Goal: Information Seeking & Learning: Learn about a topic

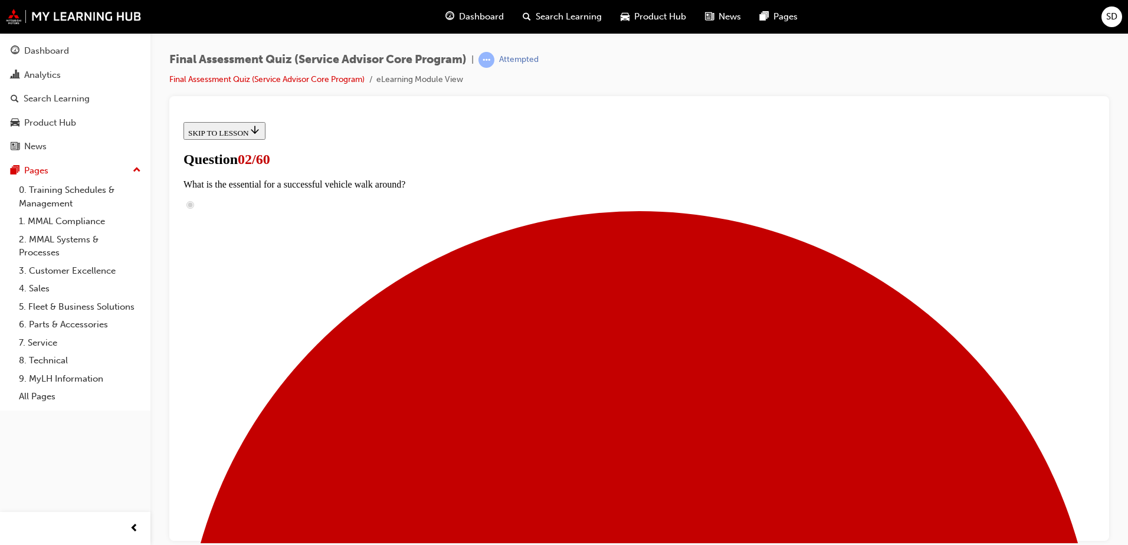
scroll to position [236, 0]
checkbox input "true"
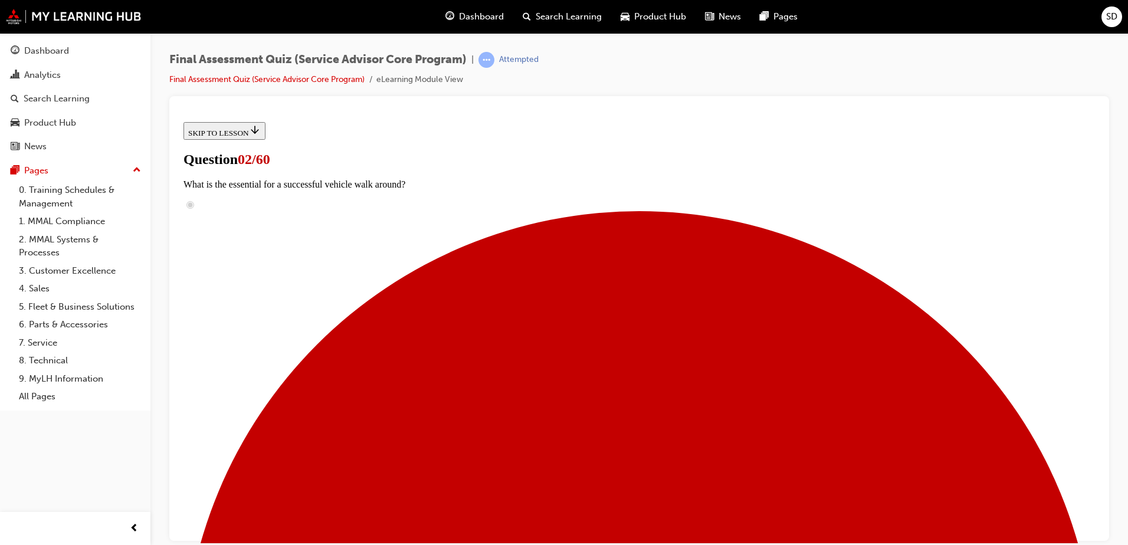
checkbox input "true"
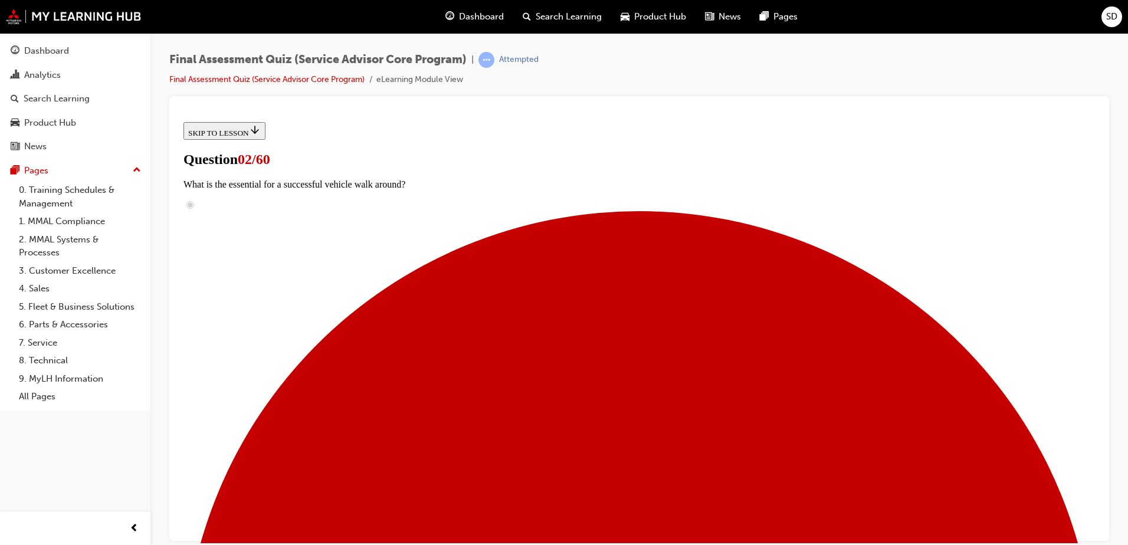
checkbox input "true"
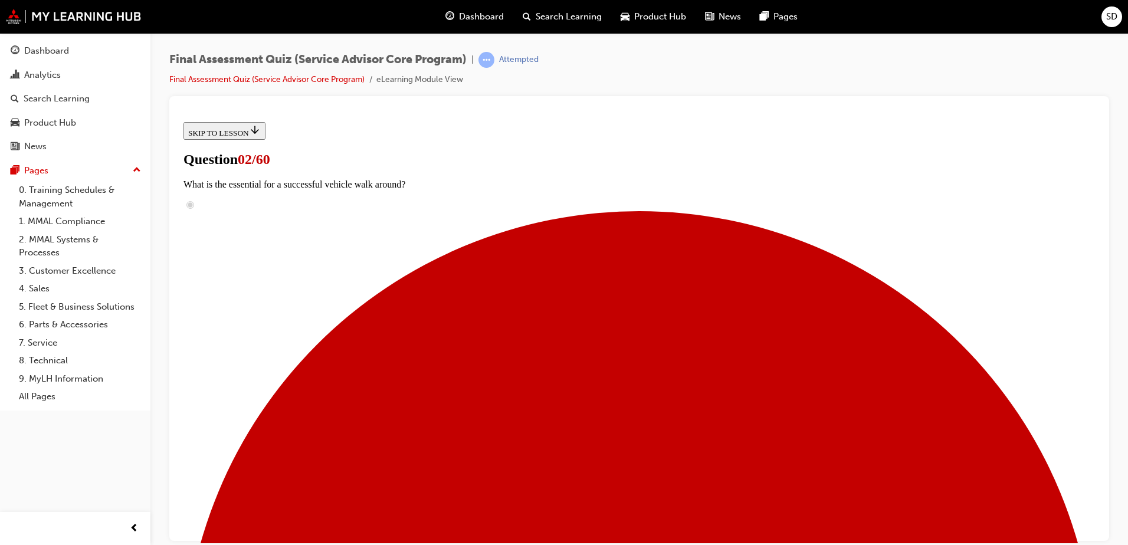
scroll to position [295, 0]
checkbox input "true"
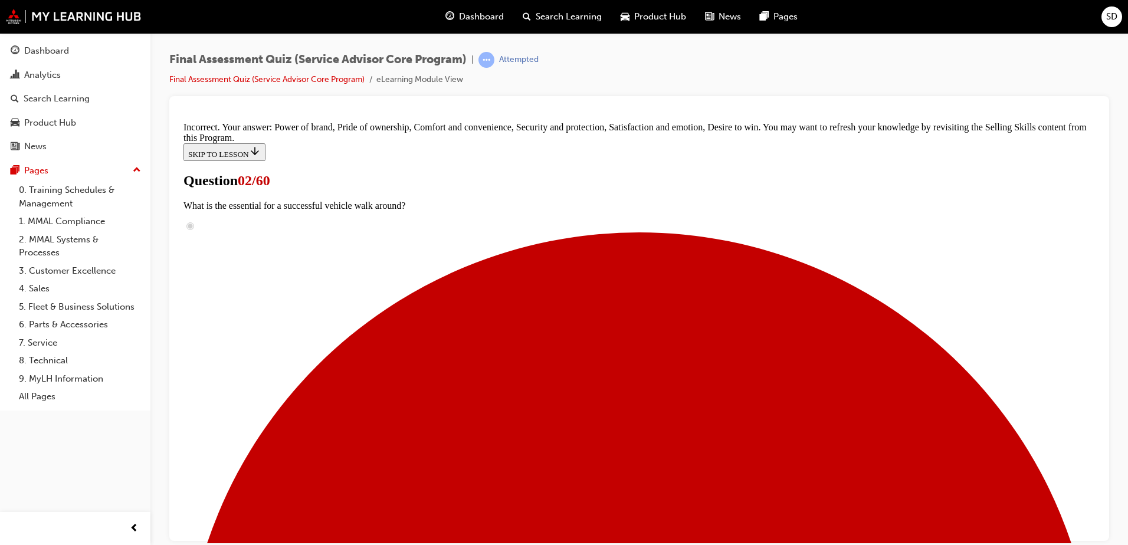
scroll to position [519, 0]
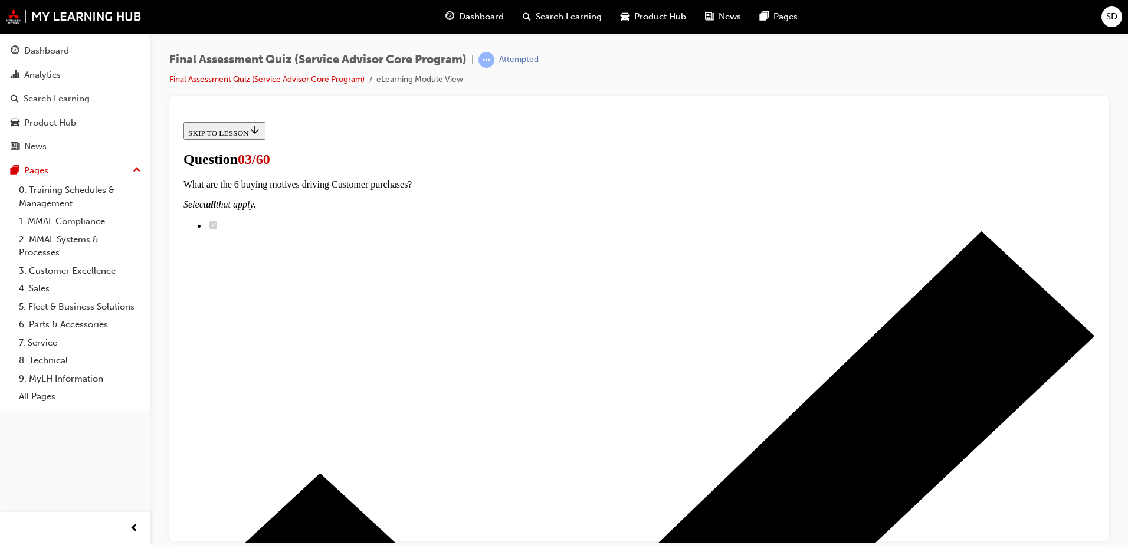
radio input "true"
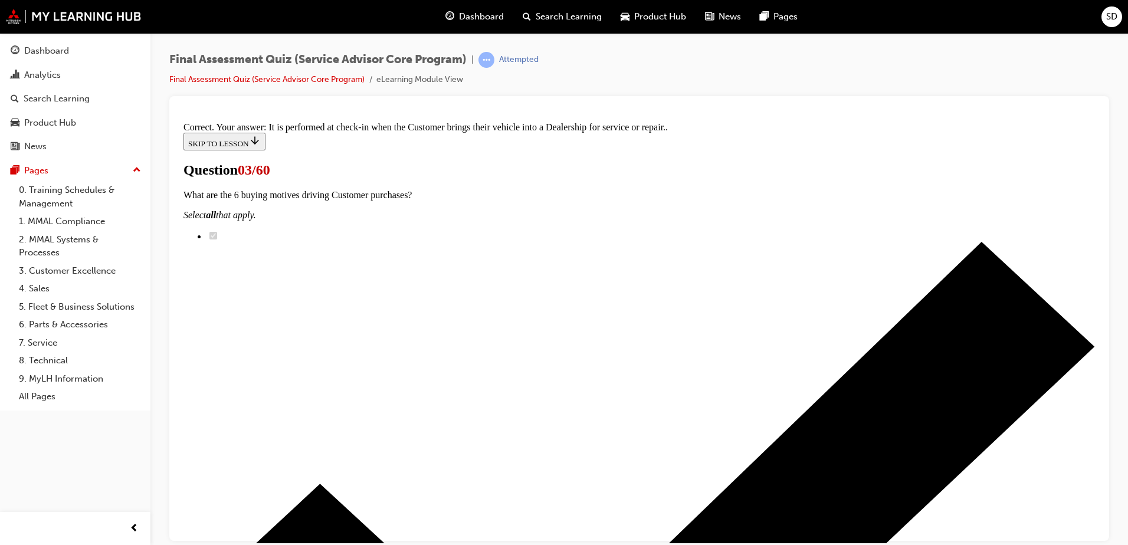
scroll to position [218, 0]
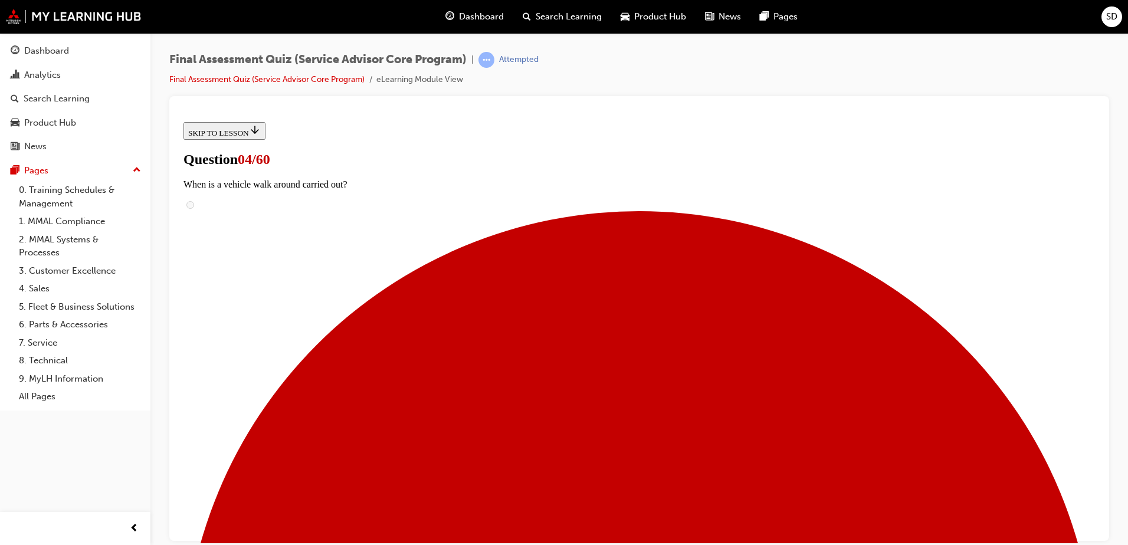
scroll to position [59, 0]
checkbox input "true"
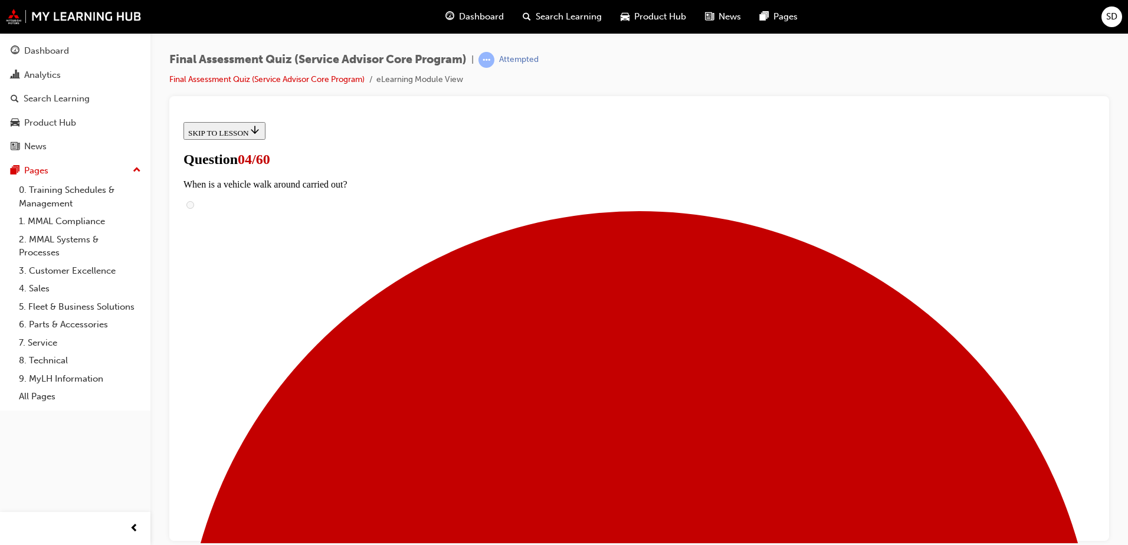
checkbox input "true"
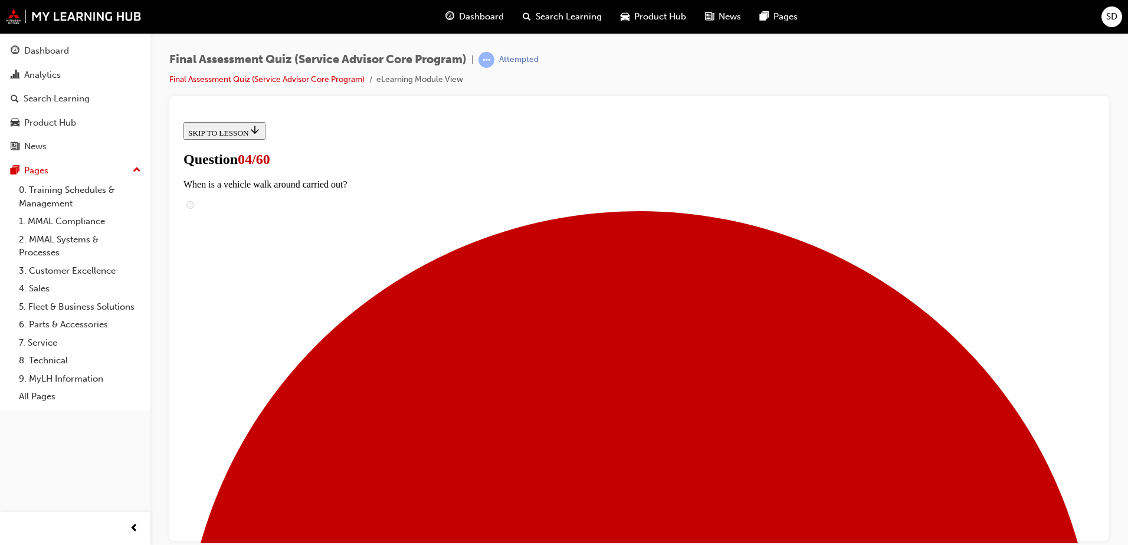
scroll to position [173, 0]
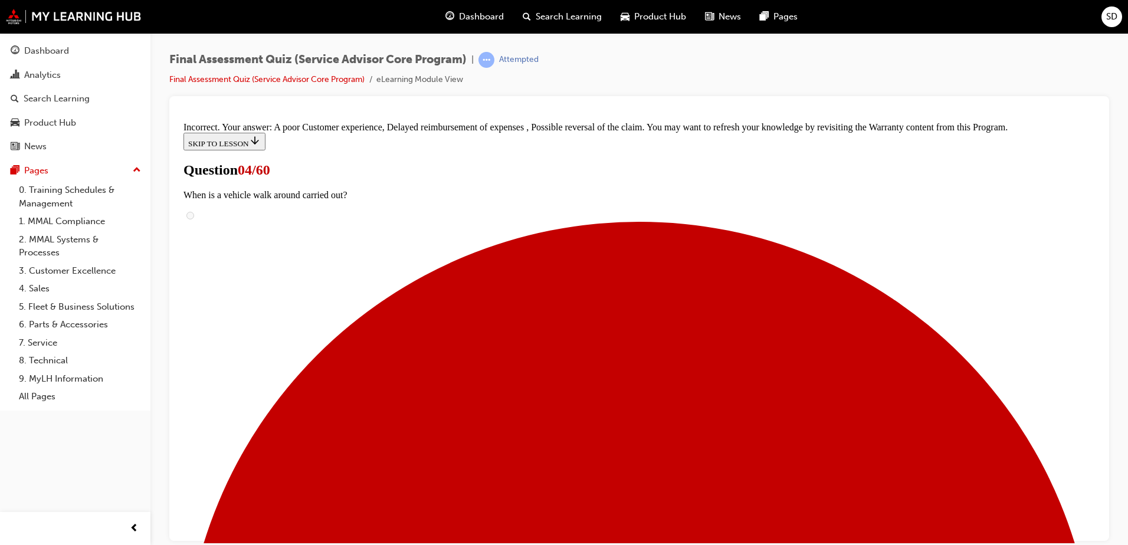
scroll to position [165, 0]
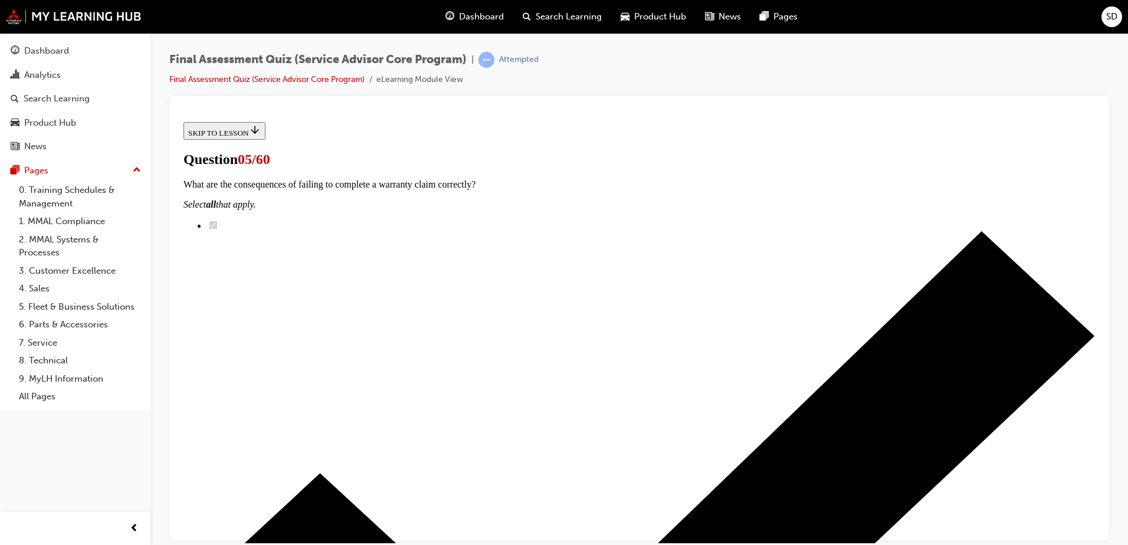
scroll to position [236, 0]
drag, startPoint x: 525, startPoint y: 217, endPoint x: 737, endPoint y: 343, distance: 246.5
drag, startPoint x: 498, startPoint y: 282, endPoint x: 706, endPoint y: 409, distance: 243.8
drag, startPoint x: 519, startPoint y: 218, endPoint x: 695, endPoint y: 213, distance: 176.4
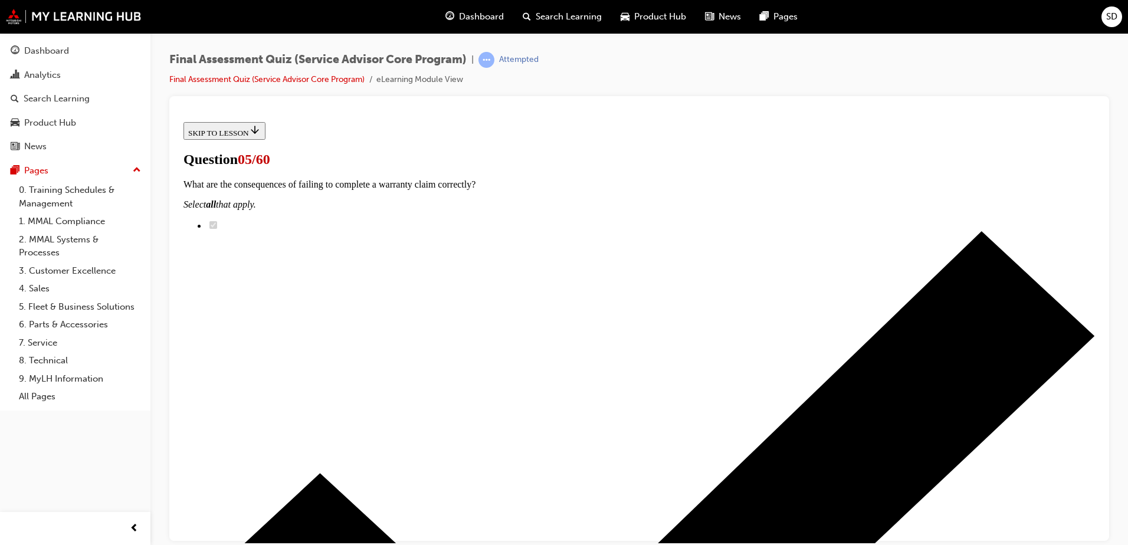
drag, startPoint x: 559, startPoint y: 261, endPoint x: 741, endPoint y: 258, distance: 181.7
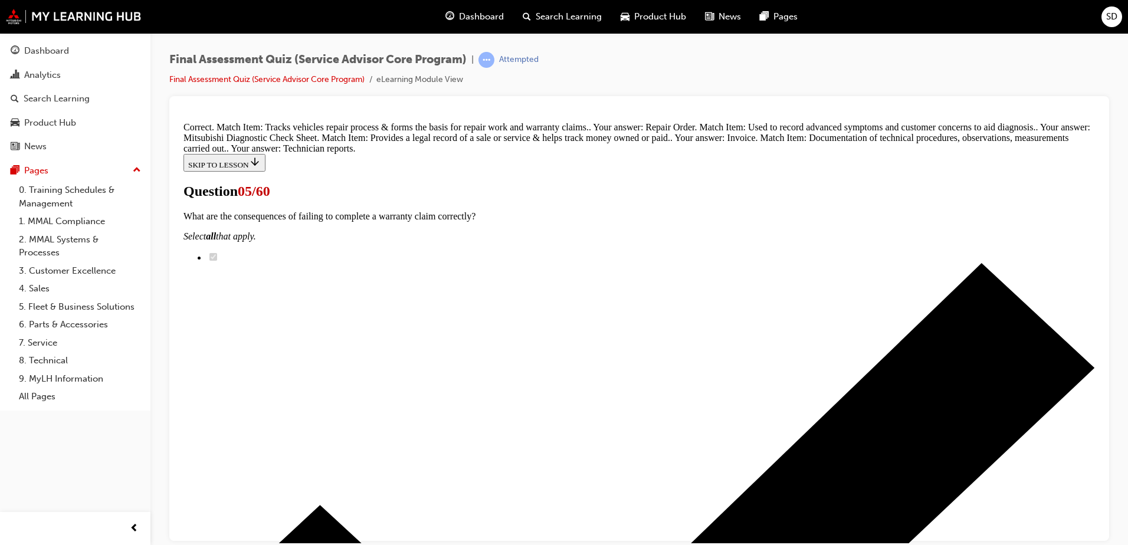
scroll to position [317, 0]
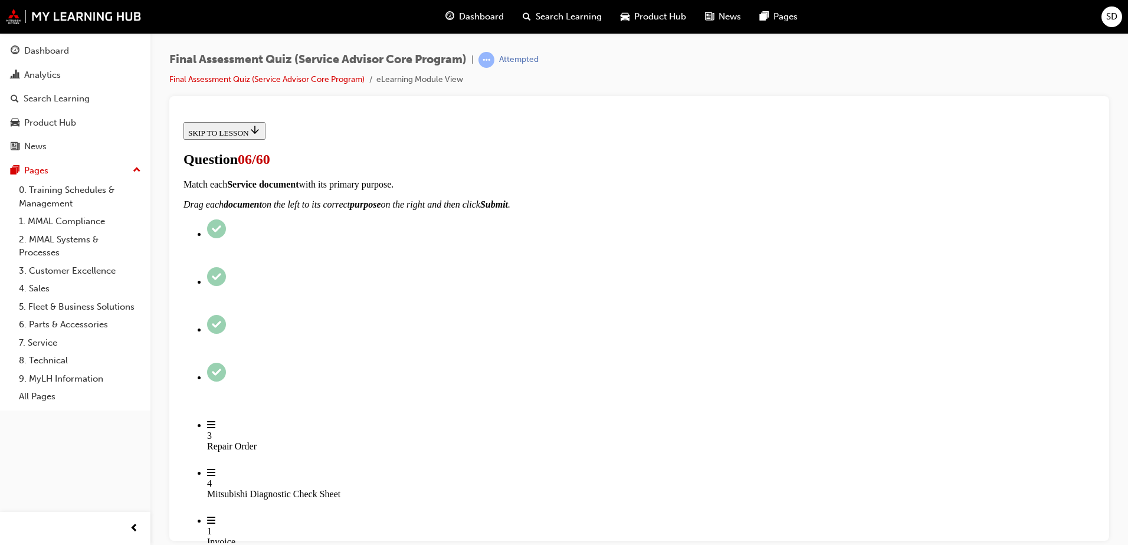
scroll to position [118, 0]
radio input "true"
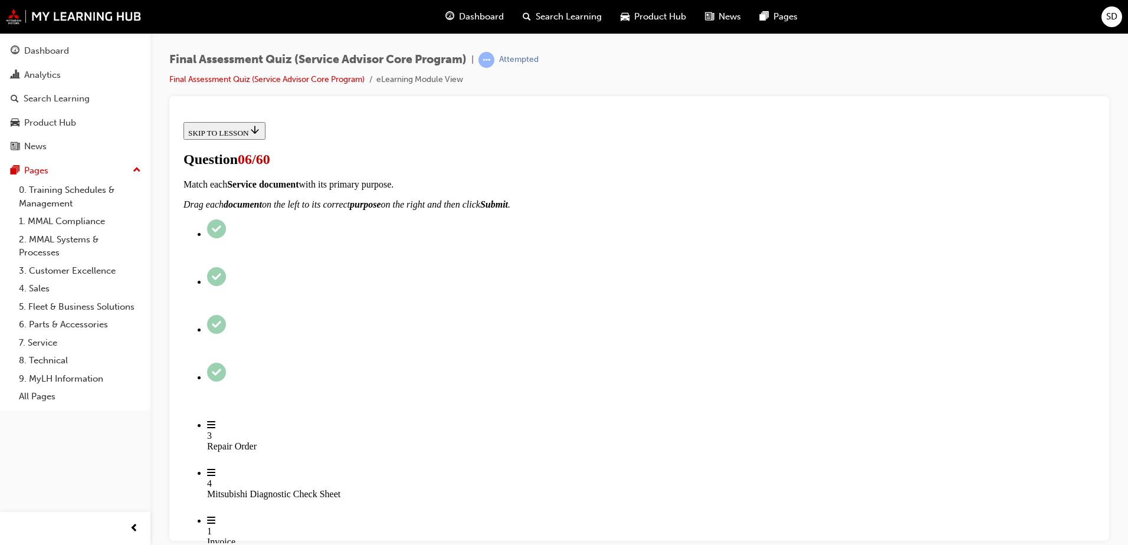
radio input "true"
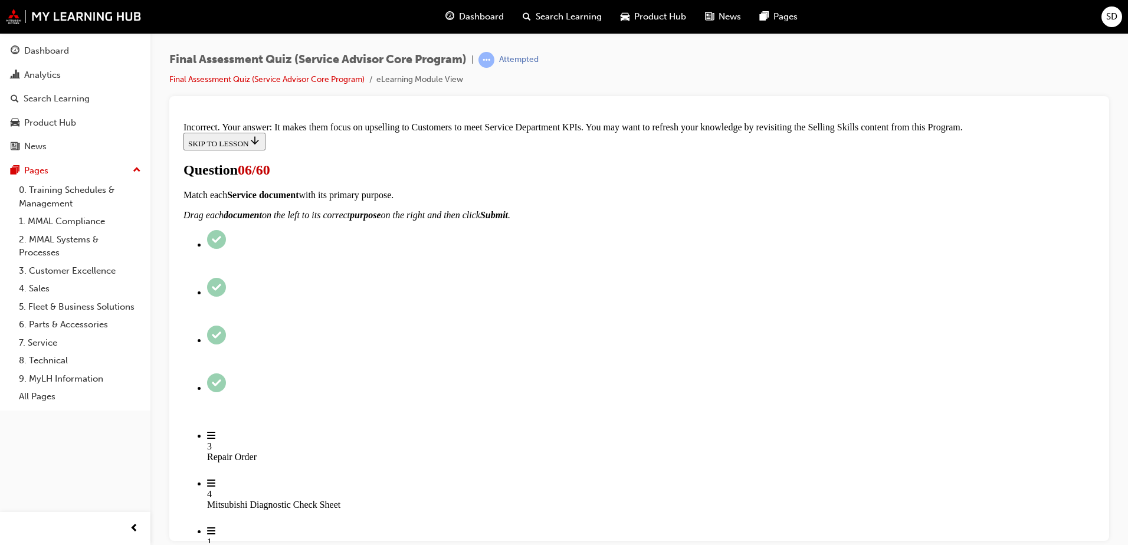
scroll to position [255, 0]
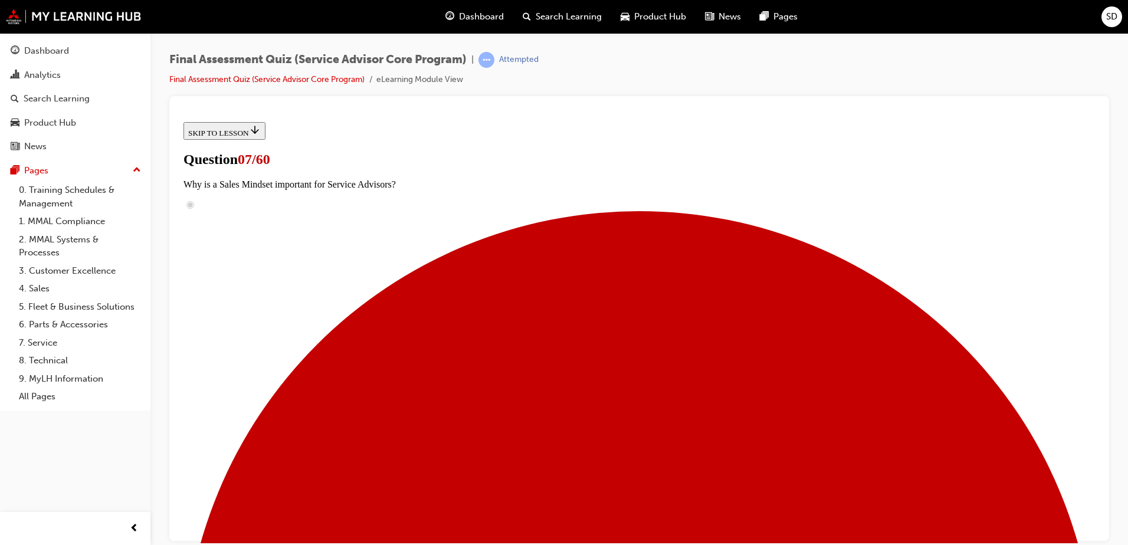
scroll to position [177, 0]
radio input "true"
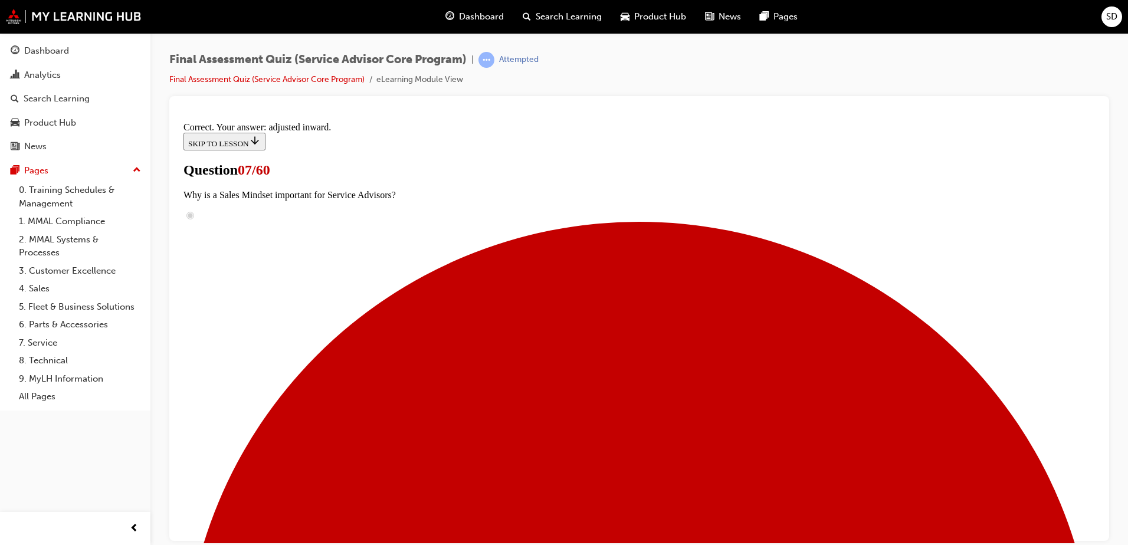
scroll to position [291, 0]
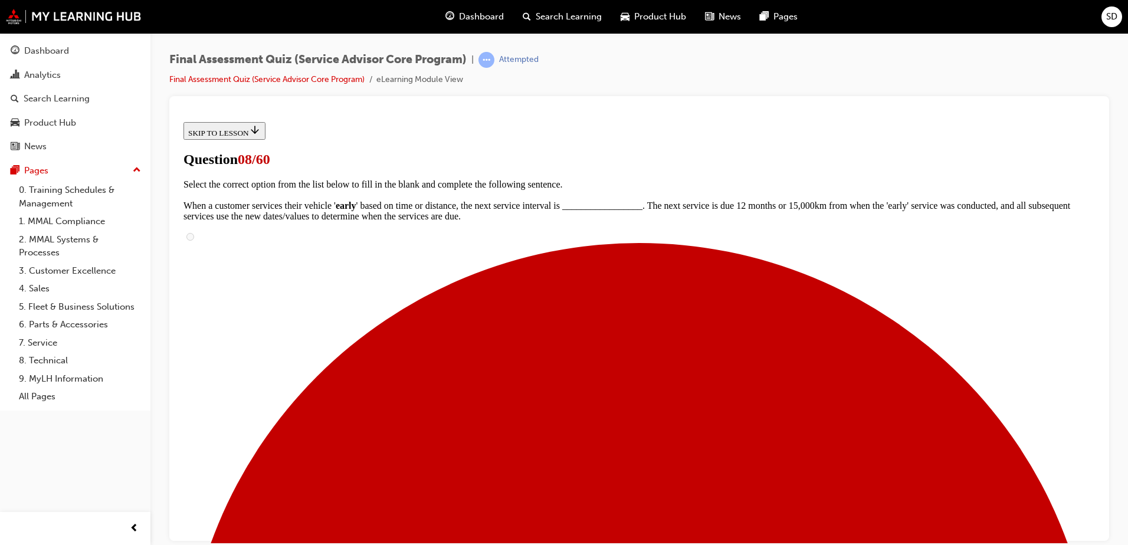
scroll to position [0, 0]
radio input "true"
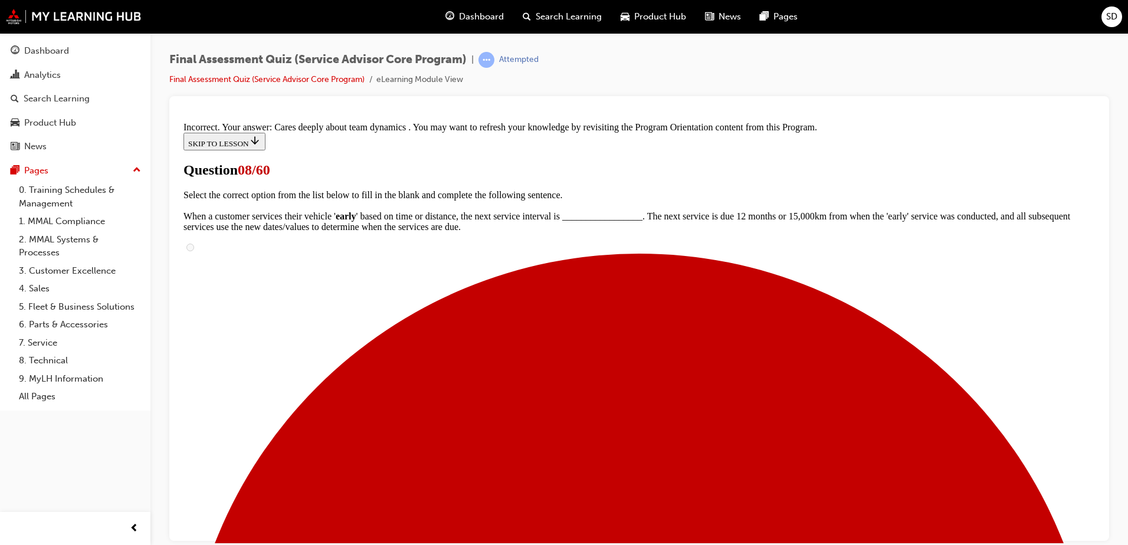
scroll to position [243, 0]
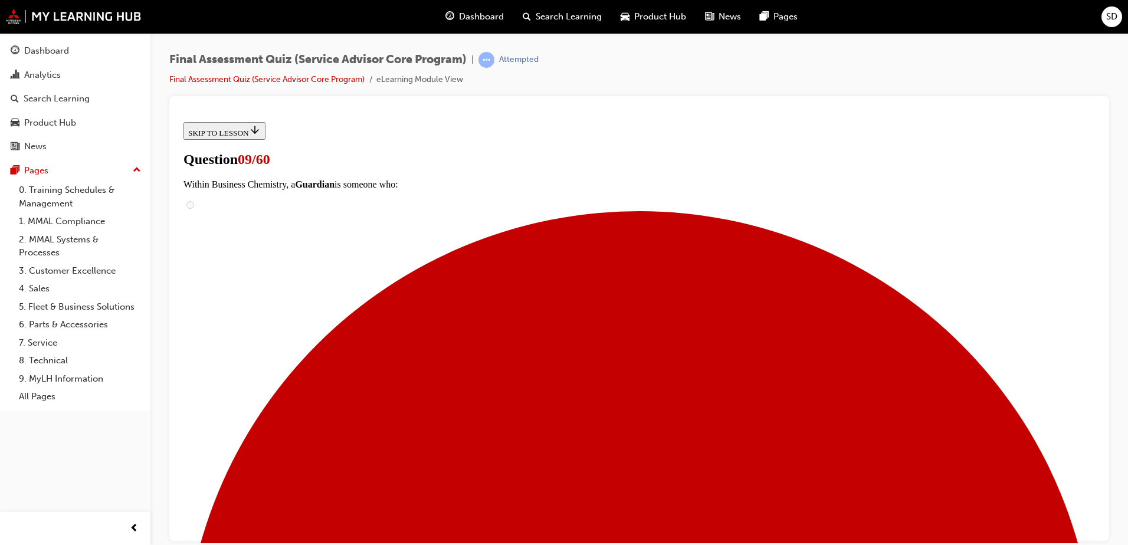
scroll to position [59, 0]
checkbox input "true"
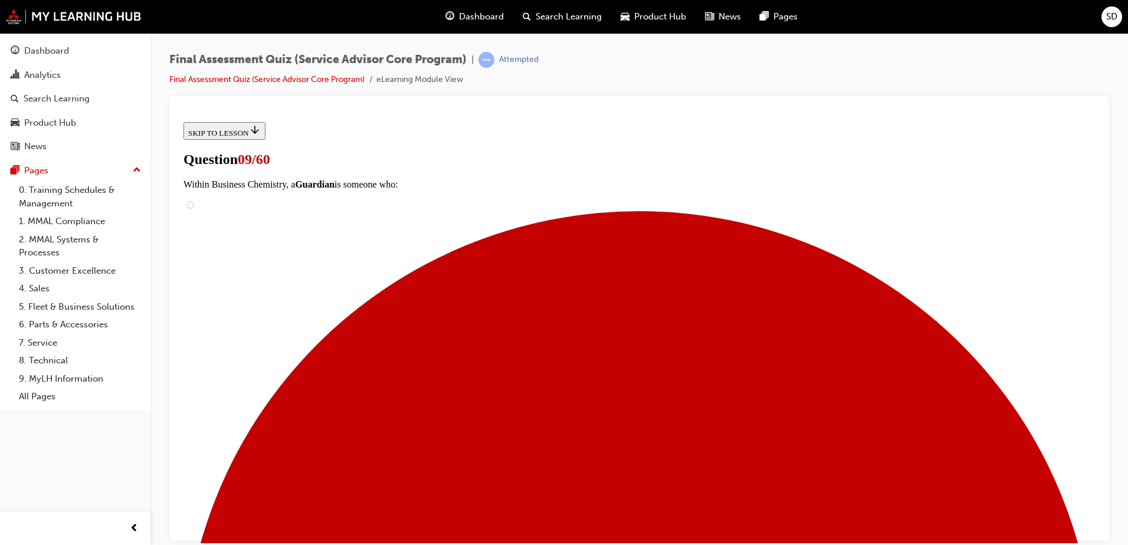
checkbox input "true"
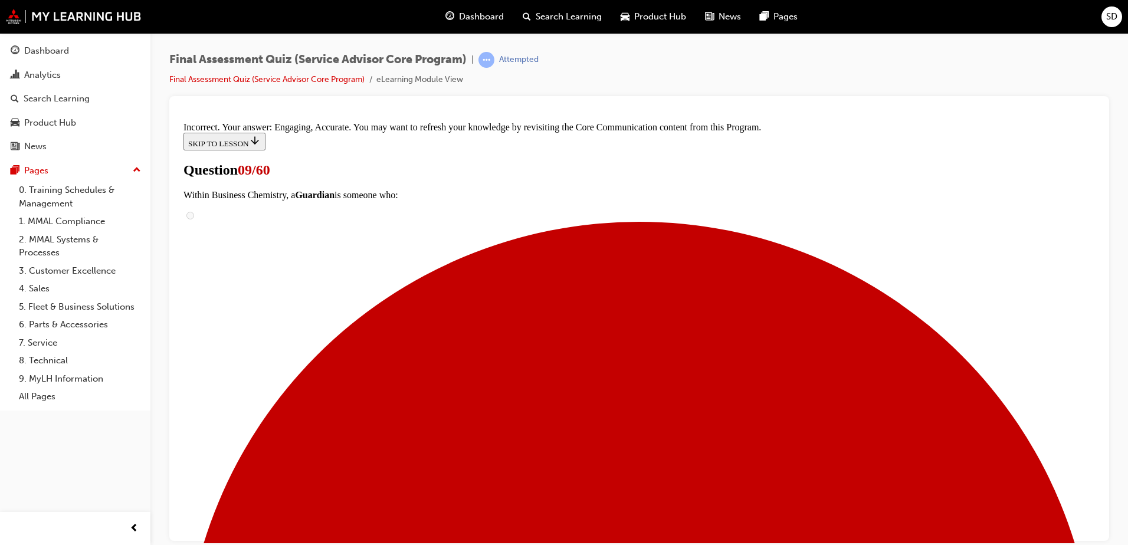
scroll to position [283, 0]
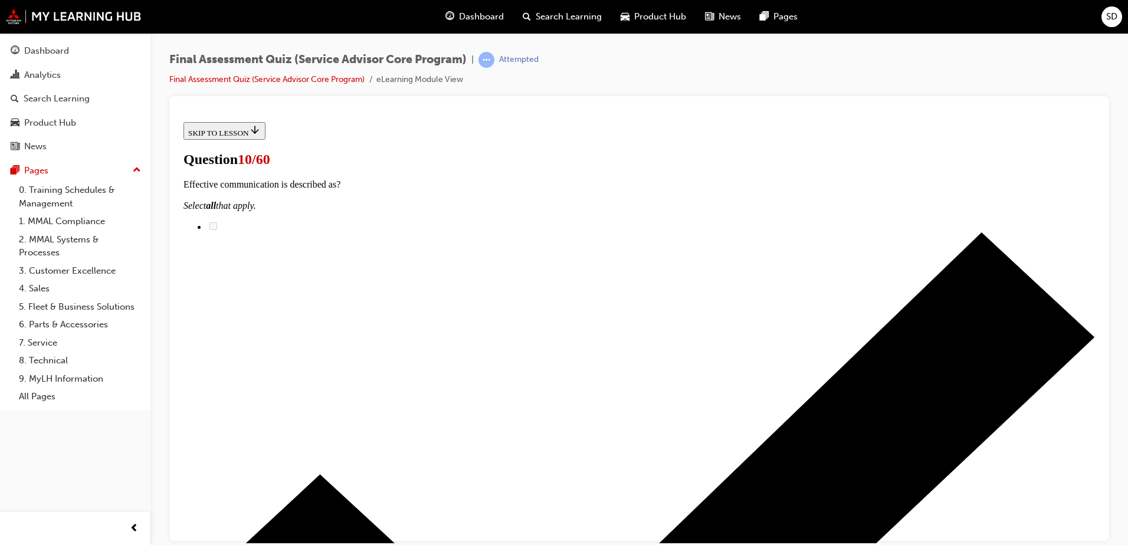
scroll to position [177, 0]
drag, startPoint x: 533, startPoint y: 285, endPoint x: 750, endPoint y: 428, distance: 259.8
drag, startPoint x: 511, startPoint y: 349, endPoint x: 683, endPoint y: 346, distance: 171.6
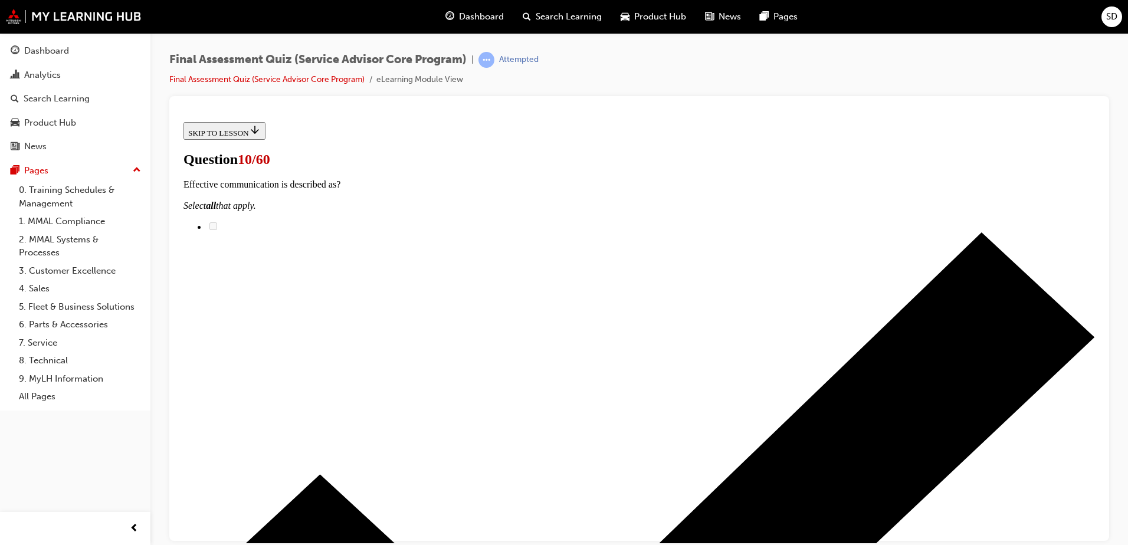
scroll to position [285, 0]
drag, startPoint x: 507, startPoint y: 386, endPoint x: 665, endPoint y: 369, distance: 159.0
drag, startPoint x: 511, startPoint y: 179, endPoint x: 692, endPoint y: 252, distance: 194.7
drag, startPoint x: 575, startPoint y: 254, endPoint x: 694, endPoint y: 182, distance: 138.7
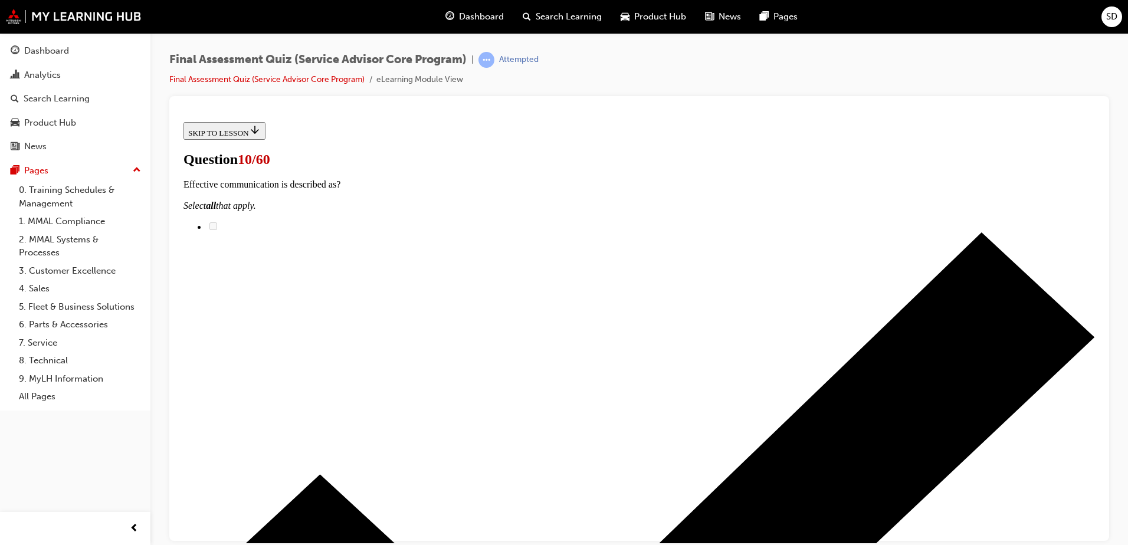
drag, startPoint x: 534, startPoint y: 254, endPoint x: 751, endPoint y: 261, distance: 216.5
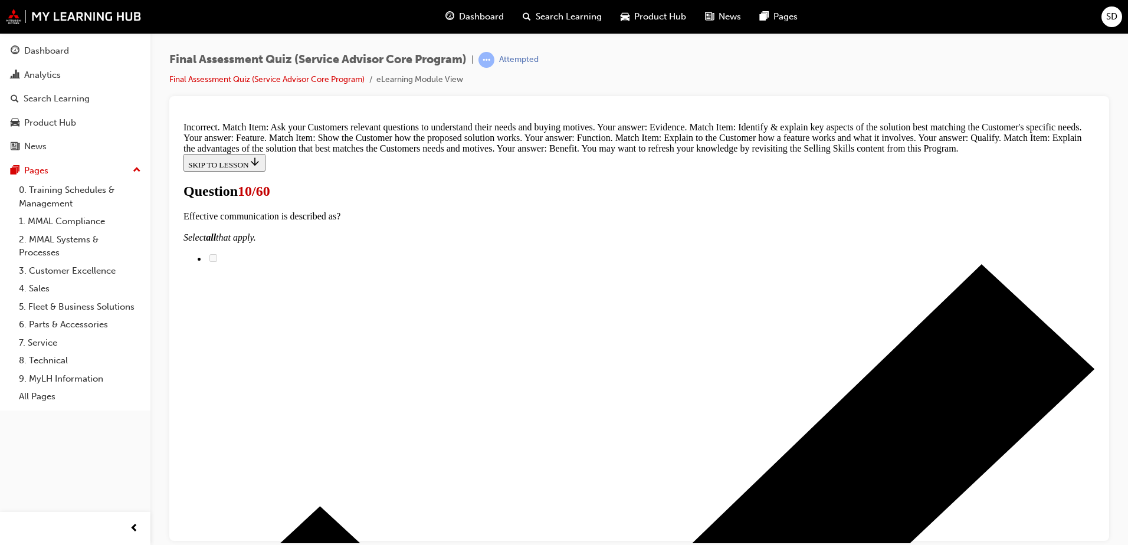
scroll to position [513, 0]
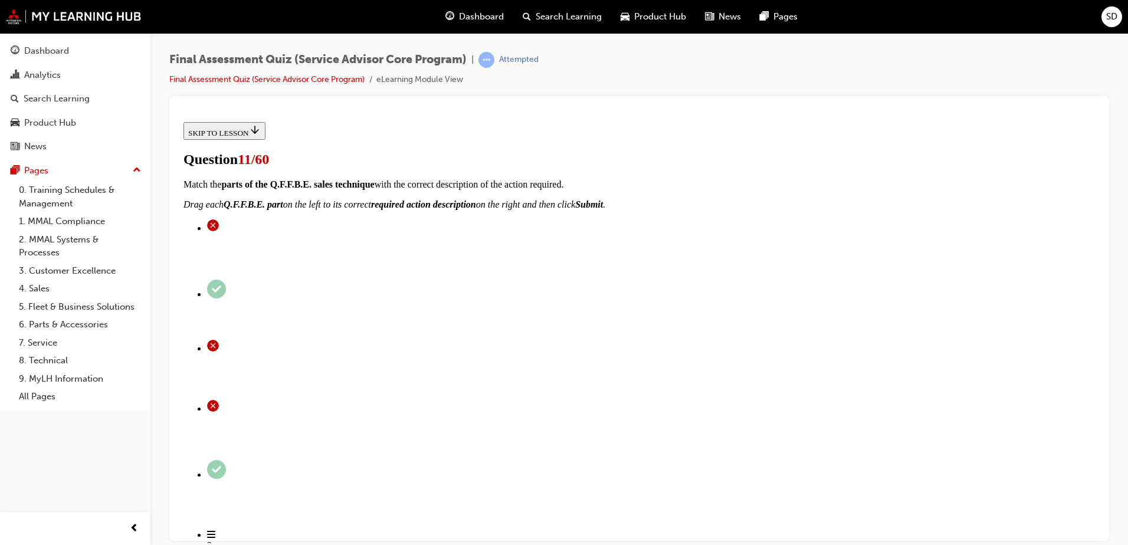
scroll to position [173, 0]
checkbox input "true"
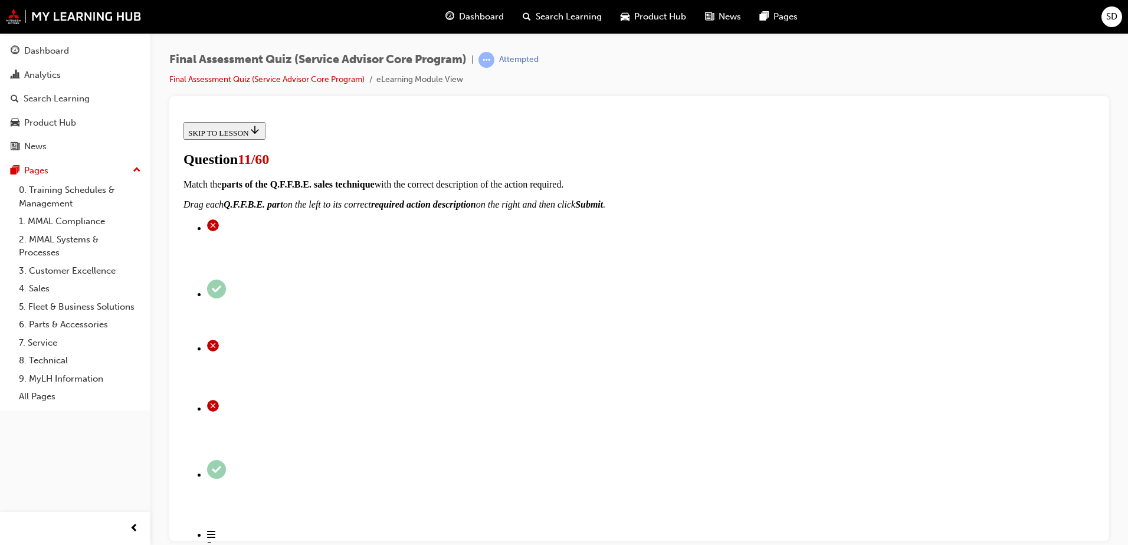
checkbox input "true"
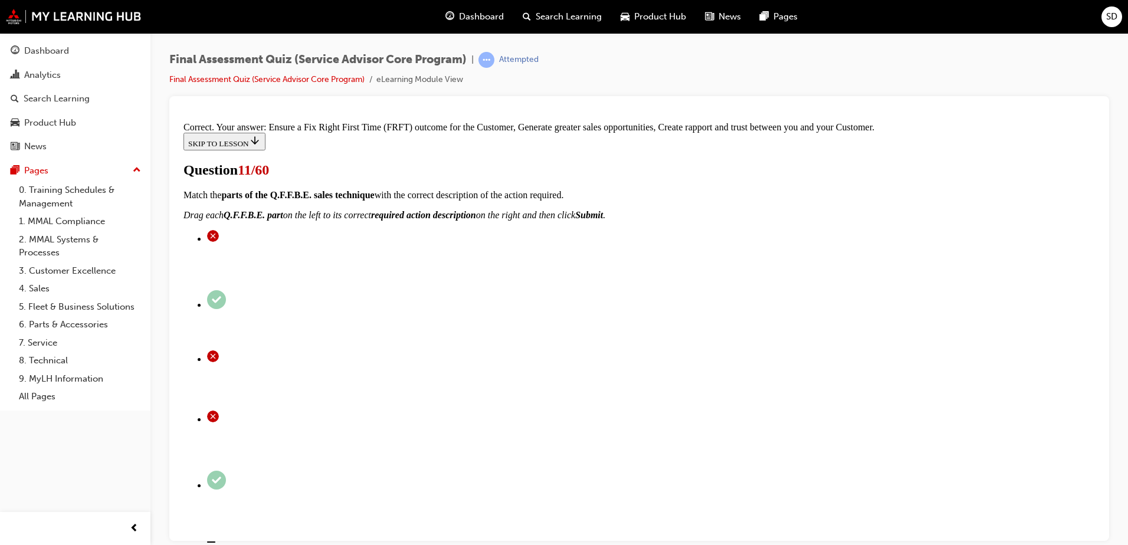
scroll to position [211, 0]
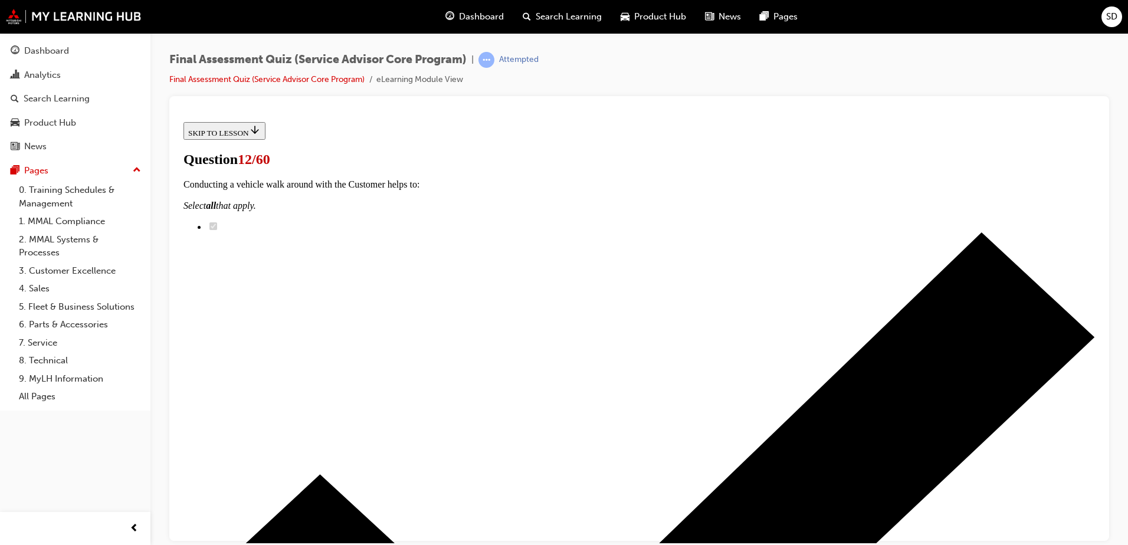
scroll to position [196, 0]
drag, startPoint x: 513, startPoint y: 304, endPoint x: 709, endPoint y: 308, distance: 196.4
drag, startPoint x: 528, startPoint y: 361, endPoint x: 720, endPoint y: 364, distance: 192.3
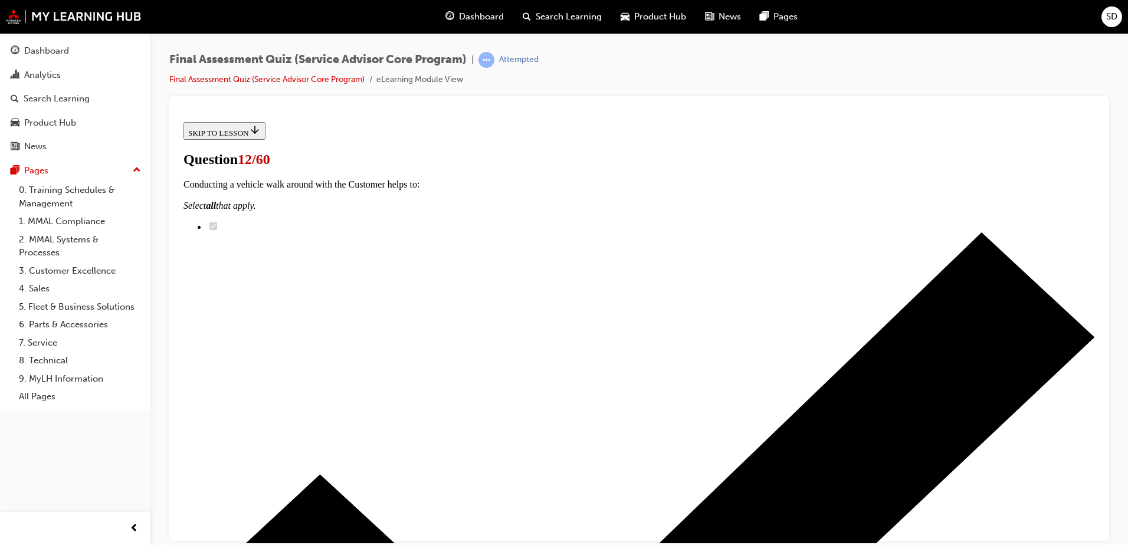
drag, startPoint x: 640, startPoint y: 354, endPoint x: 782, endPoint y: 350, distance: 141.6
drag, startPoint x: 552, startPoint y: 304, endPoint x: 751, endPoint y: 304, distance: 199.3
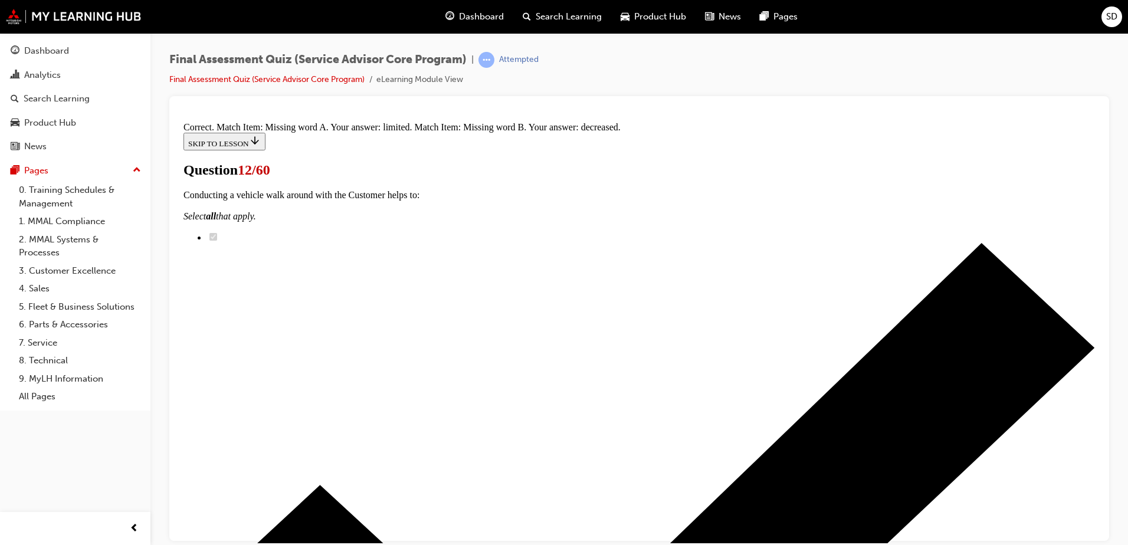
scroll to position [233, 0]
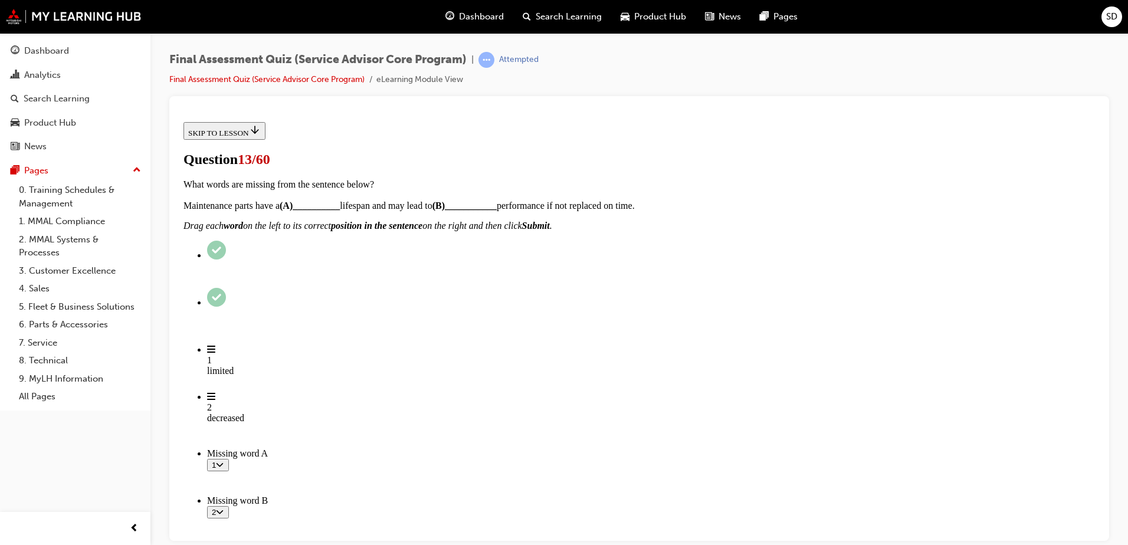
scroll to position [177, 0]
drag, startPoint x: 535, startPoint y: 269, endPoint x: 723, endPoint y: 420, distance: 241.2
drag, startPoint x: 515, startPoint y: 337, endPoint x: 735, endPoint y: 267, distance: 230.7
drag, startPoint x: 514, startPoint y: 330, endPoint x: 668, endPoint y: 330, distance: 153.9
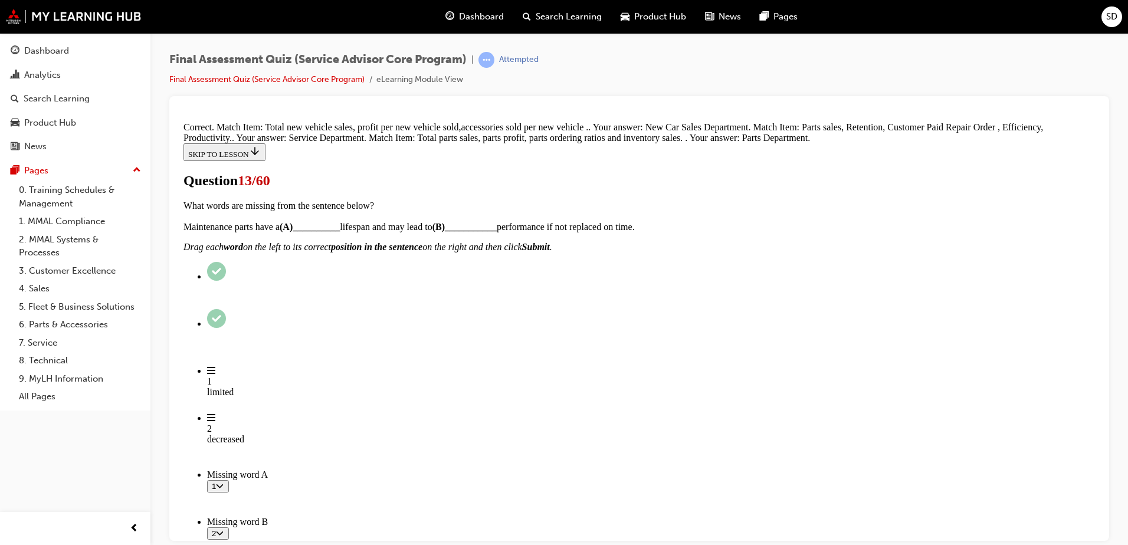
scroll to position [272, 0]
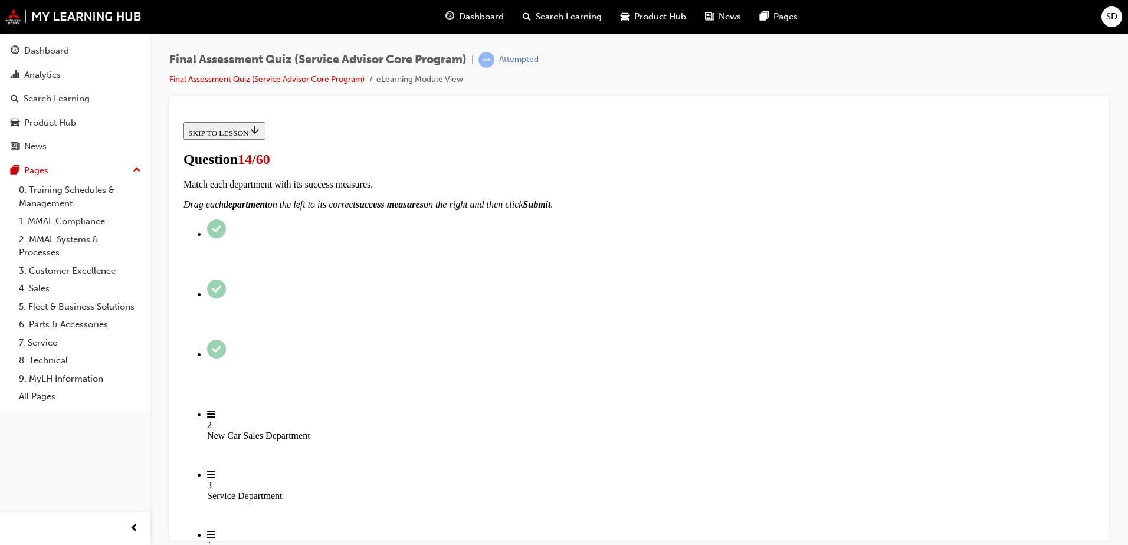
scroll to position [103, 0]
drag, startPoint x: 528, startPoint y: 415, endPoint x: 714, endPoint y: 340, distance: 200.6
drag, startPoint x: 531, startPoint y: 390, endPoint x: 695, endPoint y: 385, distance: 164.0
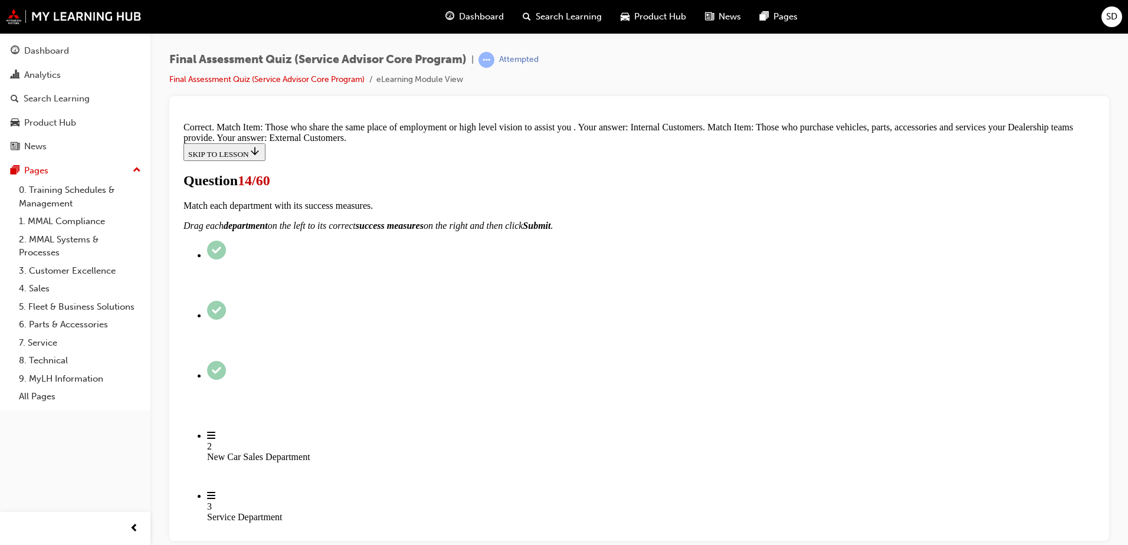
scroll to position [199, 0]
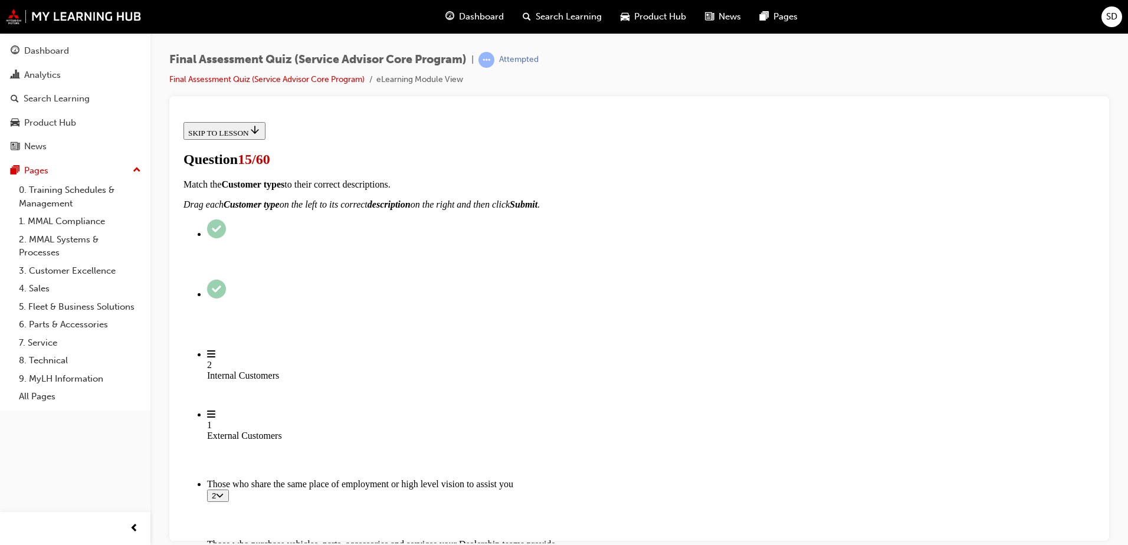
scroll to position [236, 0]
checkbox input "true"
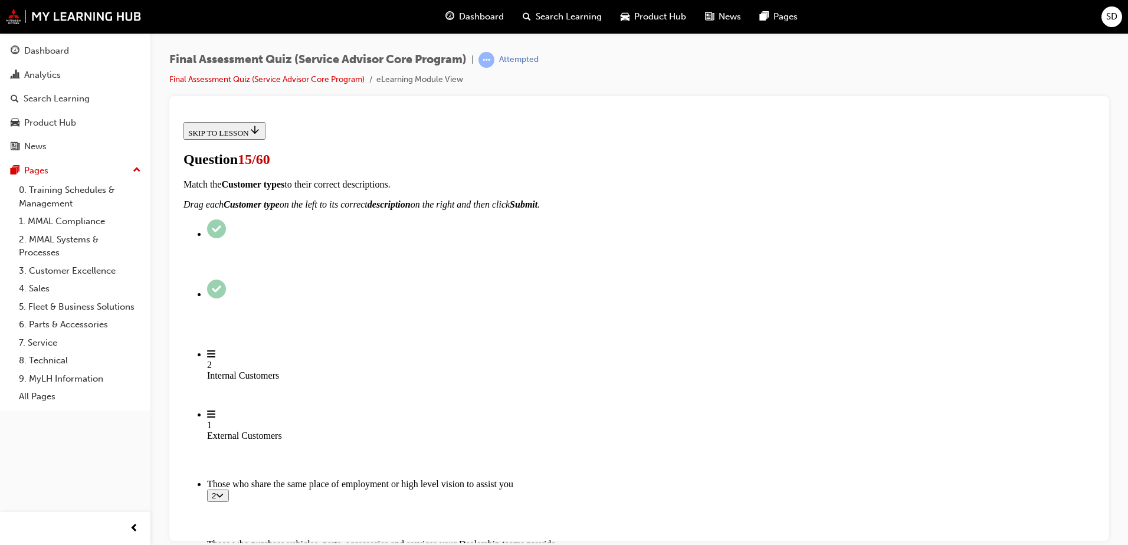
checkbox input "true"
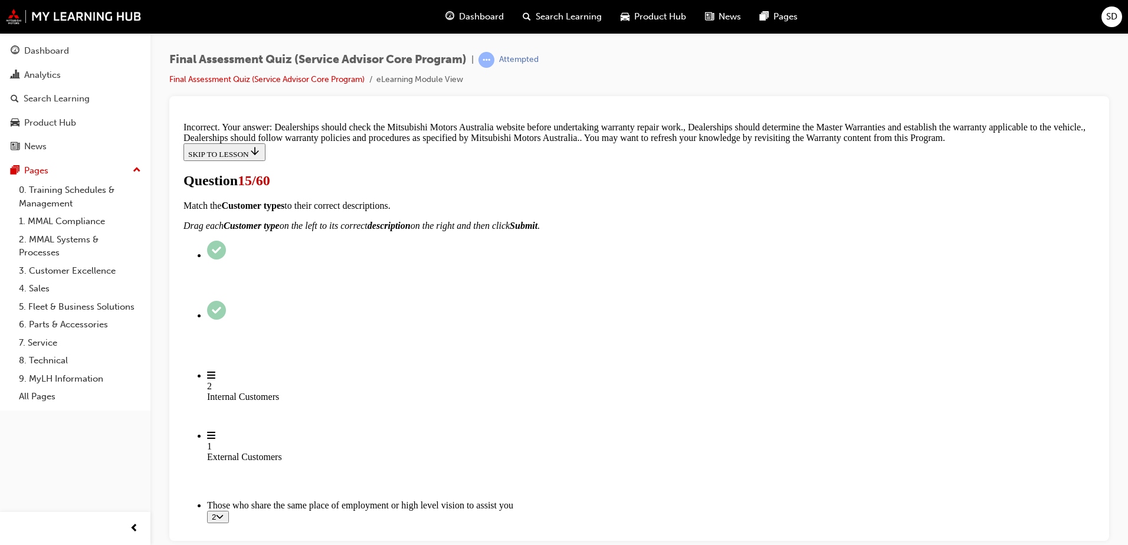
scroll to position [193, 0]
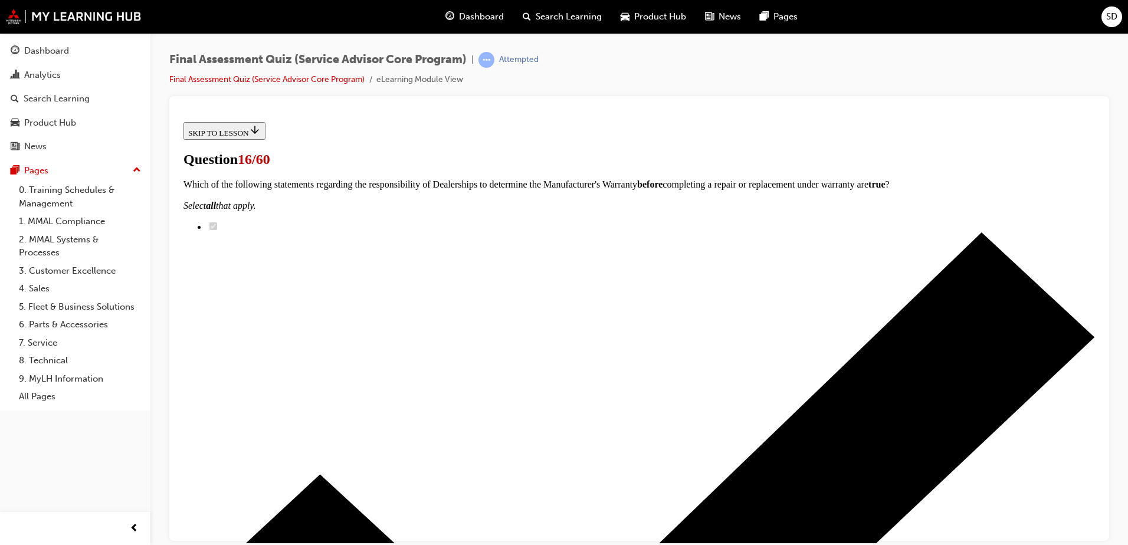
scroll to position [114, 0]
checkbox input "true"
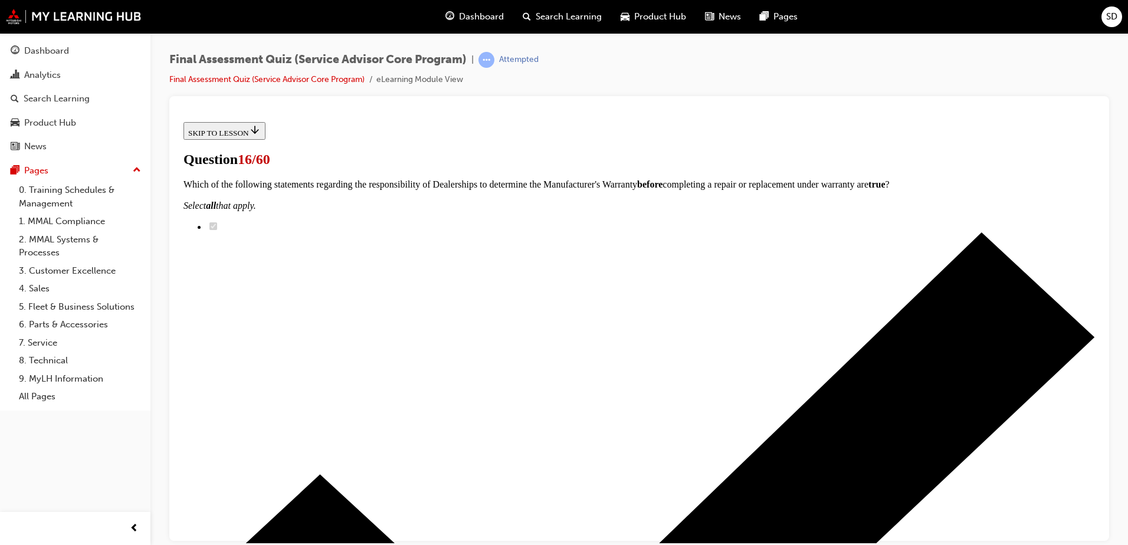
checkbox input "true"
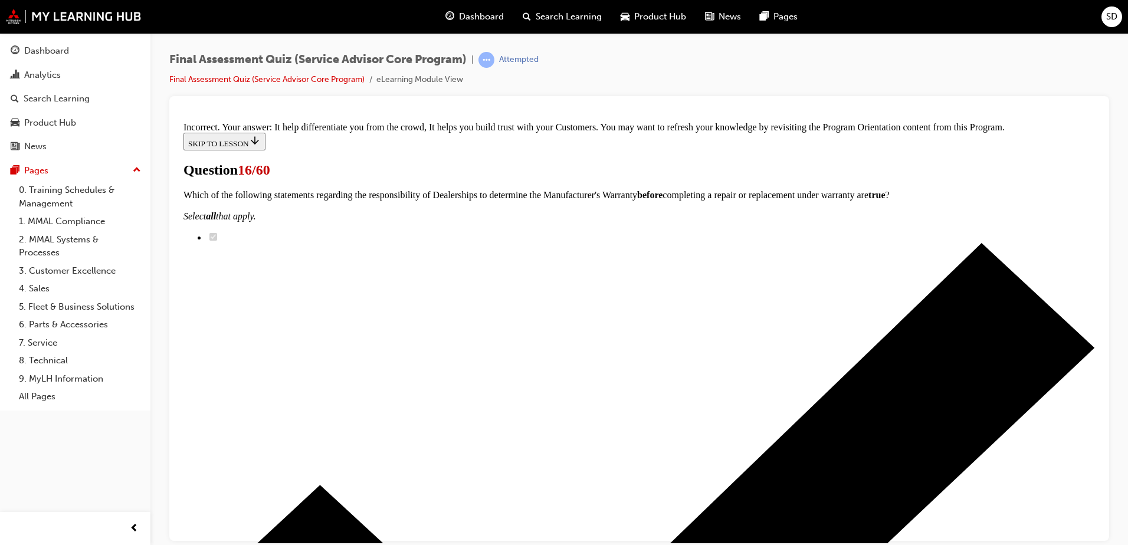
scroll to position [283, 0]
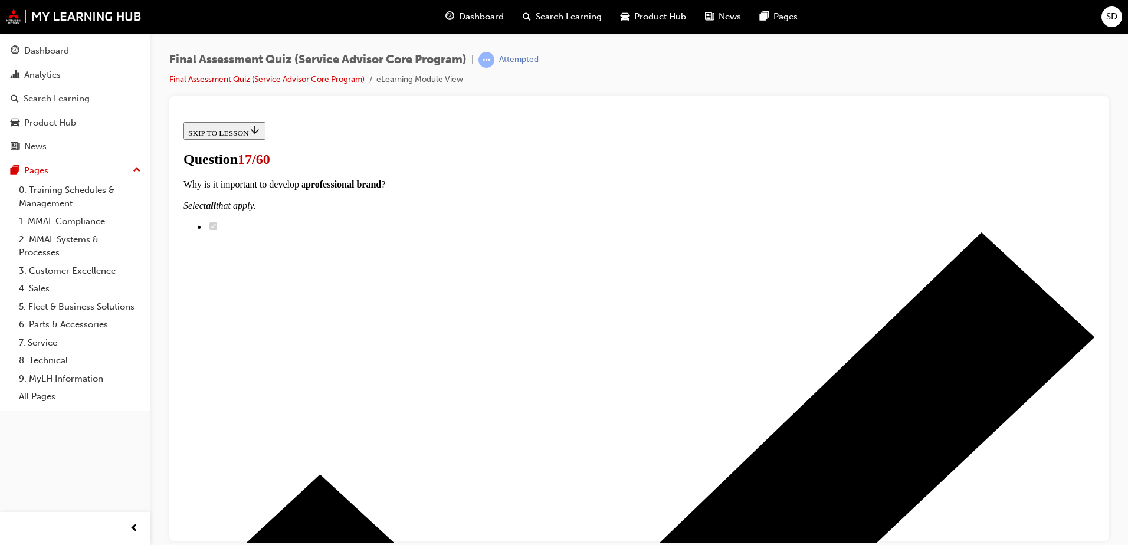
scroll to position [177, 0]
checkbox input "true"
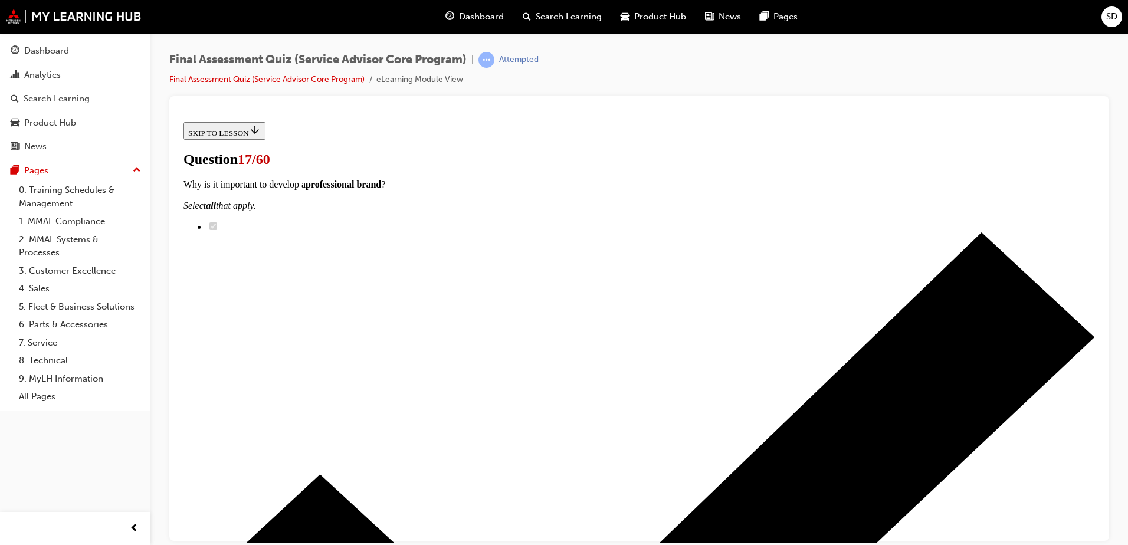
checkbox input "true"
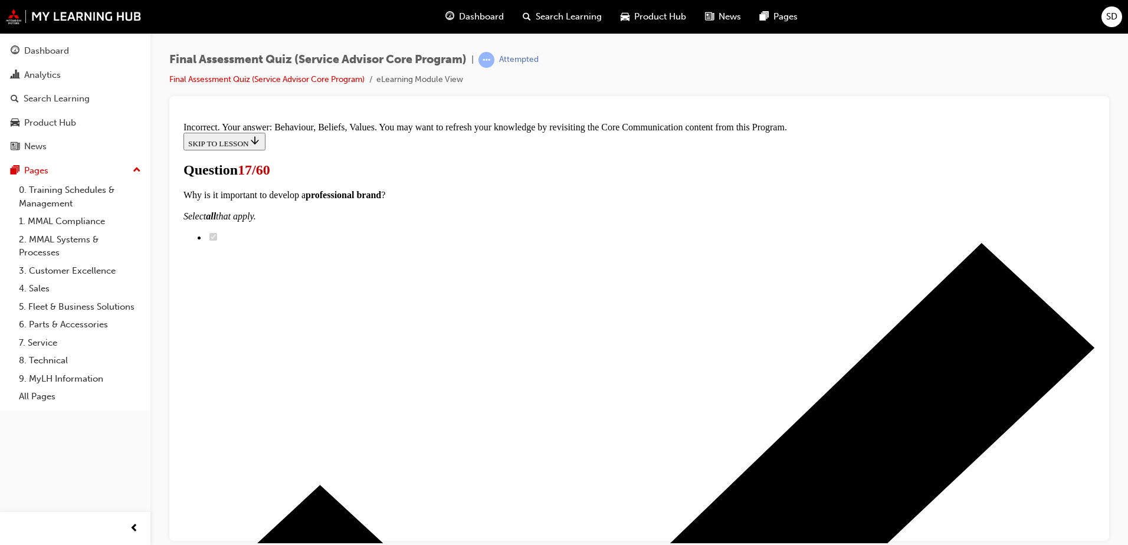
scroll to position [303, 0]
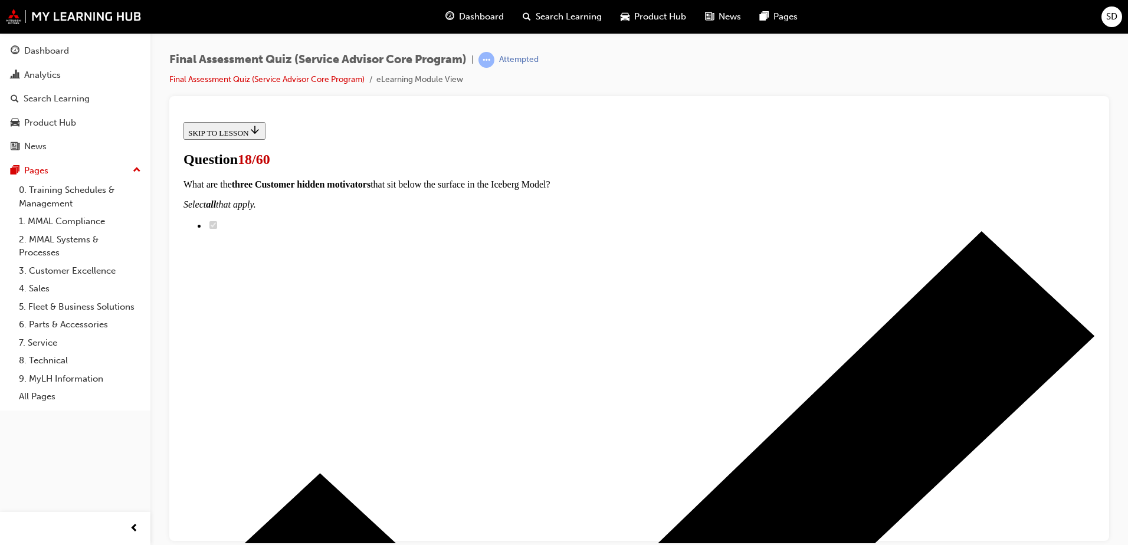
scroll to position [118, 0]
drag, startPoint x: 527, startPoint y: 500, endPoint x: 536, endPoint y: 492, distance: 11.7
drag, startPoint x: 508, startPoint y: 309, endPoint x: 709, endPoint y: 438, distance: 238.5
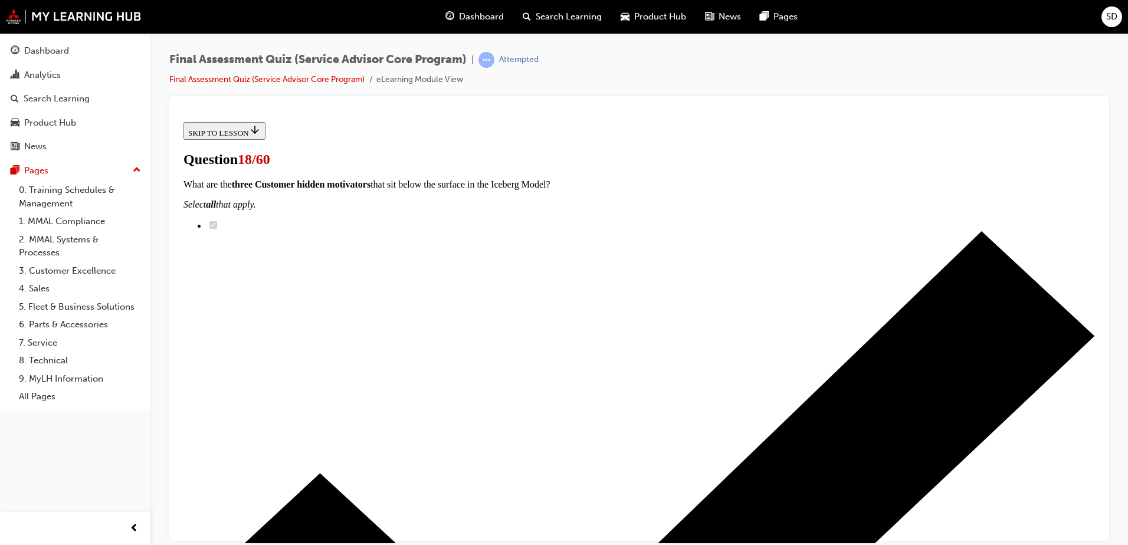
scroll to position [160, 0]
drag, startPoint x: 491, startPoint y: 374, endPoint x: 709, endPoint y: 451, distance: 231.3
drag, startPoint x: 508, startPoint y: 339, endPoint x: 685, endPoint y: 331, distance: 177.7
drag, startPoint x: 539, startPoint y: 276, endPoint x: 691, endPoint y: 272, distance: 152.2
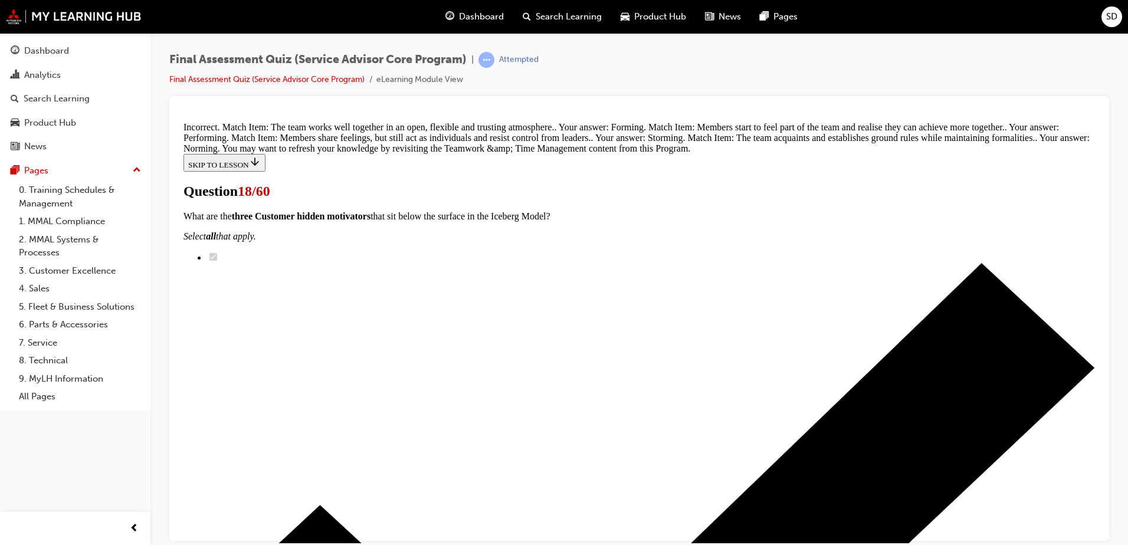
scroll to position [369, 0]
